Goal: Task Accomplishment & Management: Manage account settings

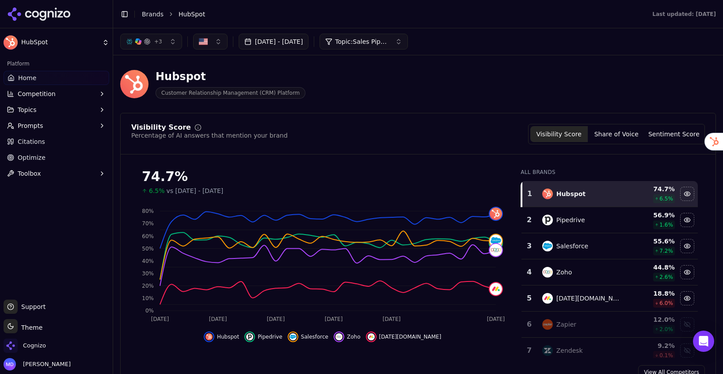
click at [27, 340] on span "Cognizo" at bounding box center [25, 345] width 42 height 14
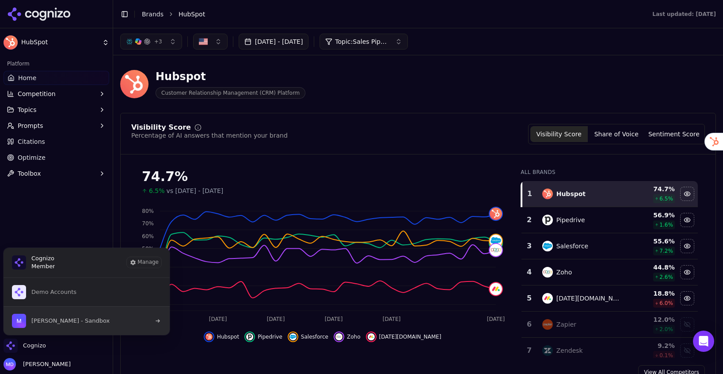
click at [57, 317] on span "[PERSON_NAME] - Sandbox" at bounding box center [70, 321] width 78 height 8
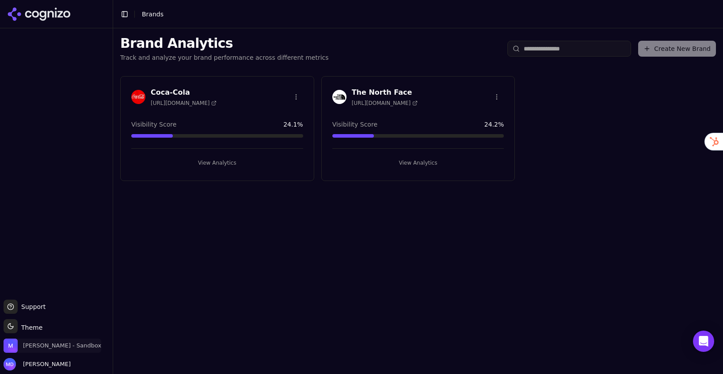
click at [75, 342] on span "[PERSON_NAME] - Sandbox" at bounding box center [62, 345] width 78 height 8
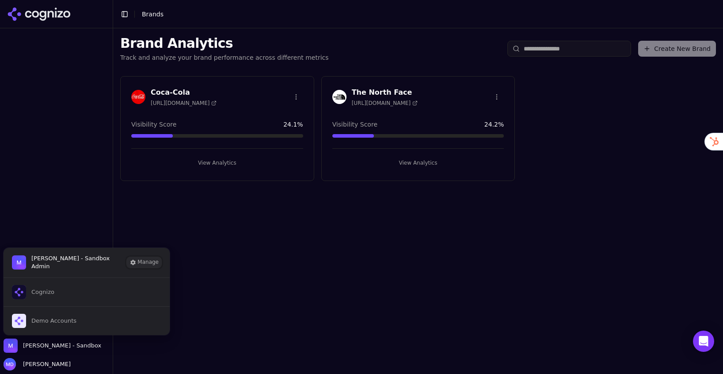
click at [138, 266] on button "Manage" at bounding box center [144, 262] width 34 height 11
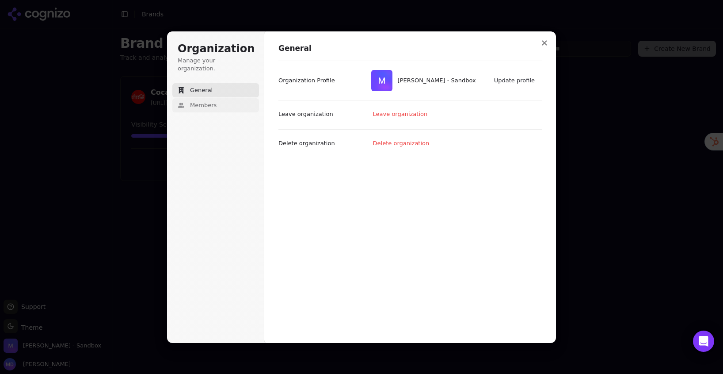
click at [222, 100] on button "Members" at bounding box center [215, 105] width 87 height 14
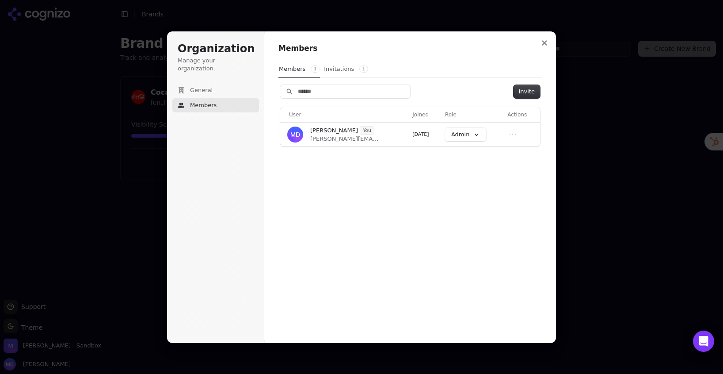
click at [334, 67] on button "Invitations 1" at bounding box center [346, 69] width 45 height 17
click at [545, 44] on icon "Close modal" at bounding box center [544, 42] width 5 height 5
